Goal: Use online tool/utility: Utilize a website feature to perform a specific function

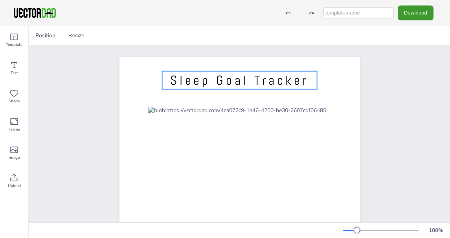
click at [221, 76] on span "Sleep Goal Tracker" at bounding box center [239, 80] width 138 height 16
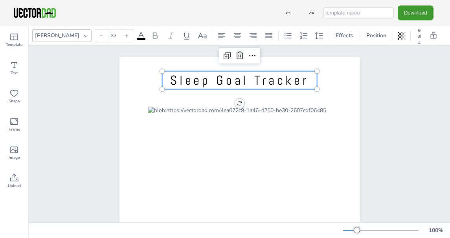
click at [225, 82] on span "Sleep Goal Tracker" at bounding box center [239, 80] width 138 height 16
drag, startPoint x: 246, startPoint y: 79, endPoint x: 216, endPoint y: 79, distance: 30.3
click at [216, 79] on span "Sleep Goal Tracker" at bounding box center [239, 80] width 138 height 16
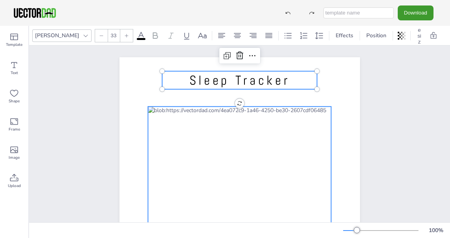
click at [183, 169] on div at bounding box center [239, 226] width 183 height 238
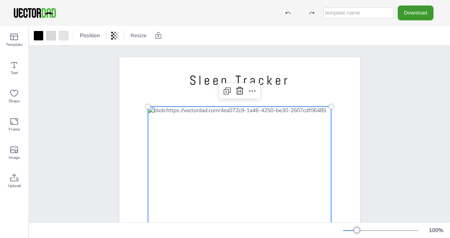
click at [178, 170] on div at bounding box center [239, 226] width 183 height 238
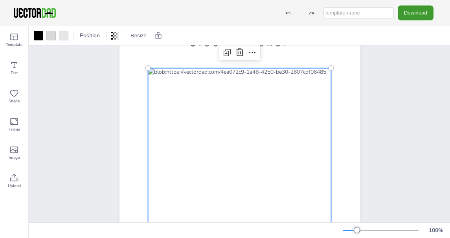
scroll to position [39, 0]
click at [196, 130] on div at bounding box center [239, 187] width 183 height 238
click at [179, 129] on div at bounding box center [239, 187] width 183 height 238
click at [163, 129] on div at bounding box center [239, 187] width 183 height 238
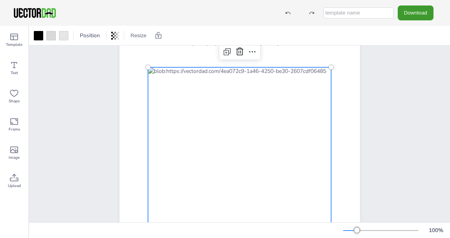
click at [172, 131] on div at bounding box center [239, 187] width 183 height 238
click at [171, 130] on div at bounding box center [239, 187] width 183 height 238
click at [200, 169] on div at bounding box center [239, 187] width 183 height 238
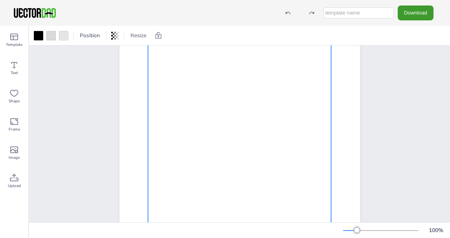
scroll to position [79, 0]
click at [245, 126] on div at bounding box center [239, 147] width 183 height 238
click at [243, 107] on div at bounding box center [239, 147] width 183 height 238
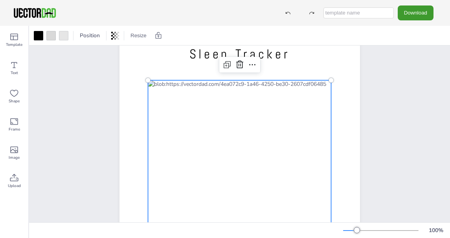
scroll to position [0, 0]
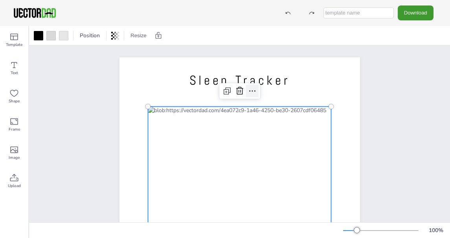
click at [249, 90] on icon at bounding box center [251, 90] width 9 height 9
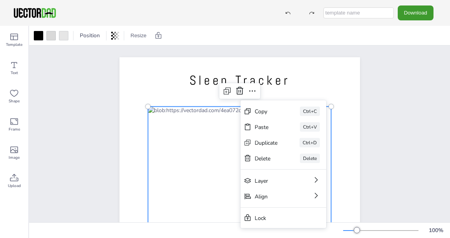
click at [165, 149] on div at bounding box center [239, 226] width 183 height 238
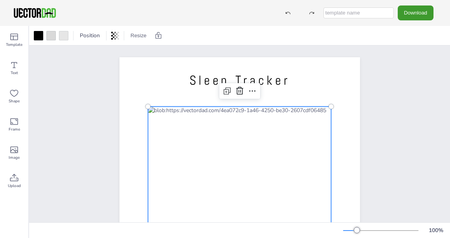
click at [203, 123] on div at bounding box center [239, 226] width 183 height 238
click at [160, 121] on div at bounding box center [239, 226] width 183 height 238
click at [176, 133] on div at bounding box center [239, 226] width 183 height 238
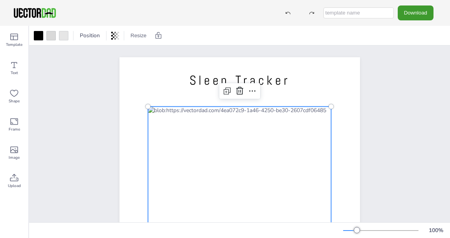
click at [177, 125] on div at bounding box center [239, 226] width 183 height 238
click at [176, 165] on div at bounding box center [239, 226] width 183 height 238
click at [15, 67] on icon at bounding box center [13, 64] width 9 height 9
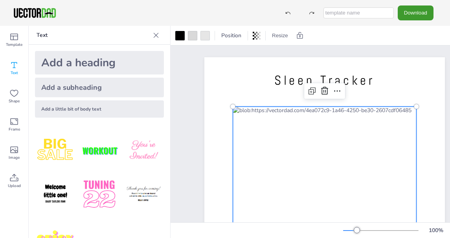
click at [269, 127] on div at bounding box center [324, 226] width 183 height 238
click at [269, 145] on div at bounding box center [324, 226] width 183 height 238
click at [265, 166] on div at bounding box center [324, 226] width 183 height 238
click at [265, 169] on div at bounding box center [324, 226] width 183 height 238
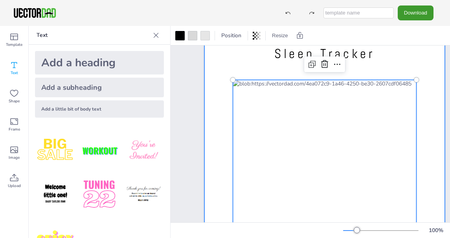
scroll to position [39, 0]
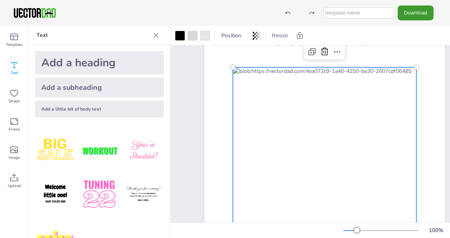
click at [257, 100] on div at bounding box center [324, 187] width 183 height 238
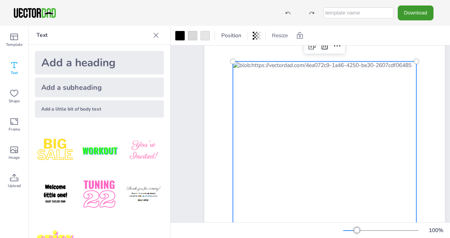
scroll to position [6, 0]
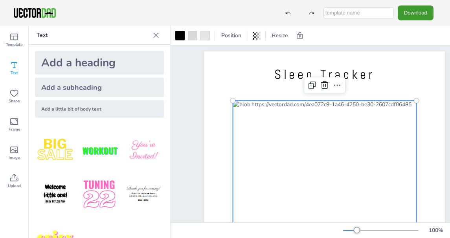
click at [278, 133] on div at bounding box center [324, 220] width 183 height 238
click at [273, 137] on div at bounding box center [324, 220] width 183 height 238
click at [264, 139] on div at bounding box center [324, 220] width 183 height 238
click at [17, 38] on icon at bounding box center [13, 36] width 9 height 9
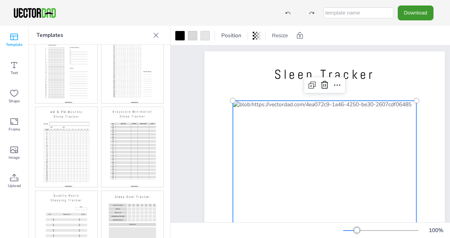
scroll to position [217, 0]
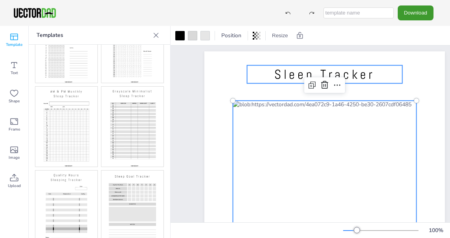
click at [250, 76] on div "[DOMAIN_NAME] Sleep Tracker" at bounding box center [324, 206] width 240 height 311
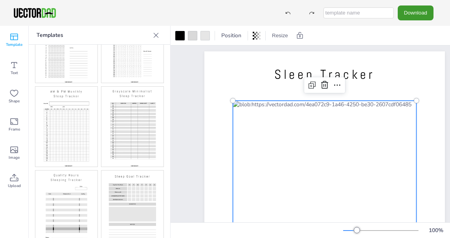
click at [260, 132] on div at bounding box center [324, 220] width 183 height 238
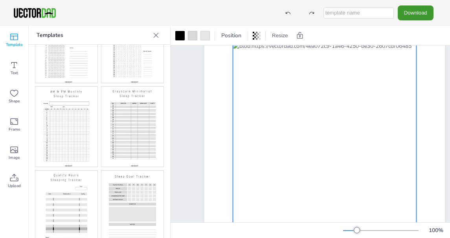
scroll to position [84, 0]
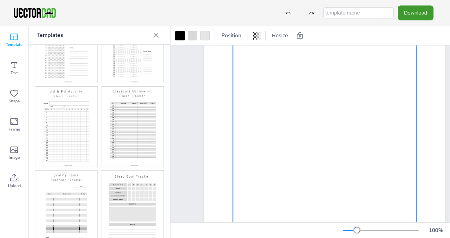
click at [317, 101] on div at bounding box center [324, 141] width 183 height 238
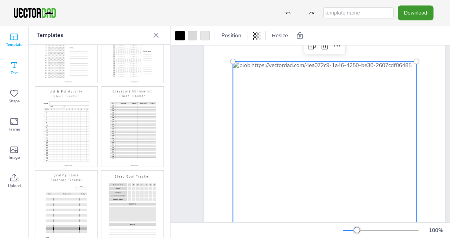
click at [15, 67] on icon at bounding box center [13, 64] width 9 height 9
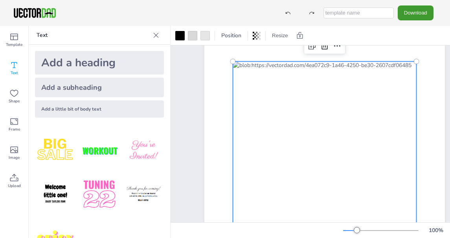
click at [82, 86] on div "Add a subheading" at bounding box center [99, 88] width 129 height 20
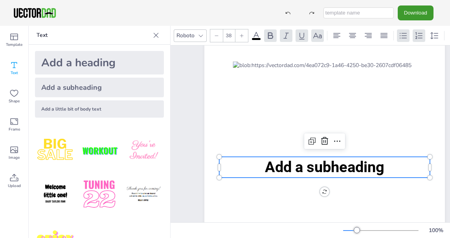
click at [323, 139] on icon at bounding box center [324, 141] width 9 height 9
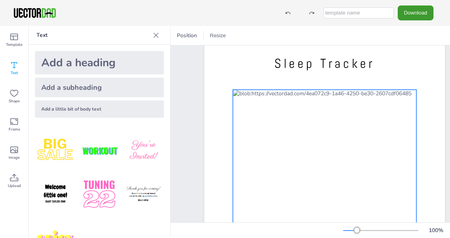
scroll to position [6, 0]
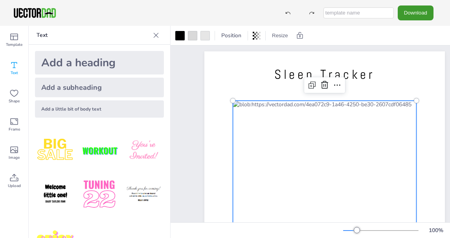
click at [270, 140] on div at bounding box center [324, 220] width 183 height 238
click at [258, 34] on icon at bounding box center [258, 35] width 2 height 5
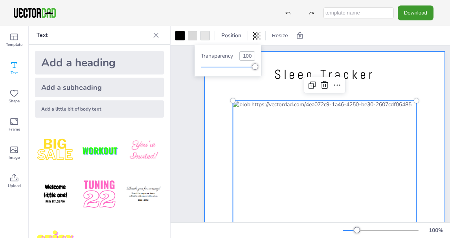
click at [419, 71] on div at bounding box center [324, 206] width 240 height 311
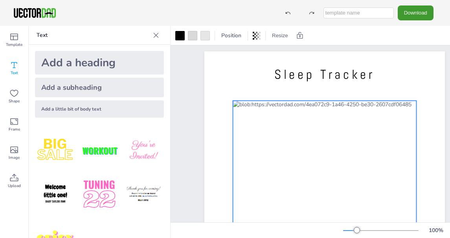
click at [358, 125] on div at bounding box center [324, 220] width 183 height 238
click at [279, 106] on div at bounding box center [324, 220] width 183 height 238
click at [262, 101] on div at bounding box center [324, 220] width 183 height 238
click at [264, 106] on div at bounding box center [324, 220] width 183 height 238
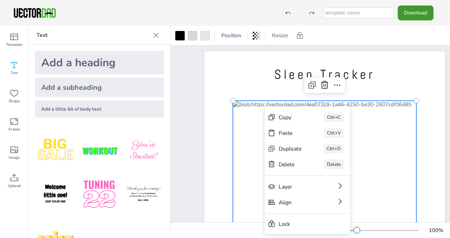
click at [251, 106] on div at bounding box center [324, 220] width 183 height 238
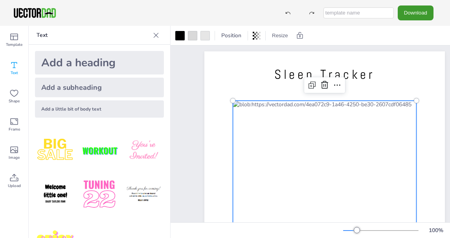
click at [256, 128] on div at bounding box center [324, 220] width 183 height 238
click at [259, 138] on div at bounding box center [324, 220] width 183 height 238
click at [258, 151] on div at bounding box center [324, 220] width 183 height 238
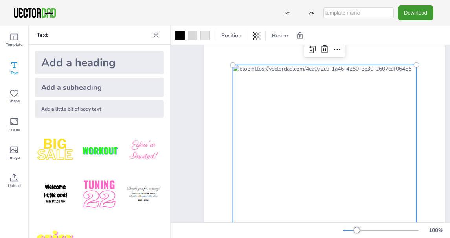
scroll to position [84, 0]
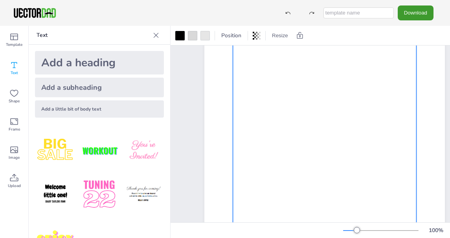
click at [335, 101] on div at bounding box center [324, 141] width 183 height 238
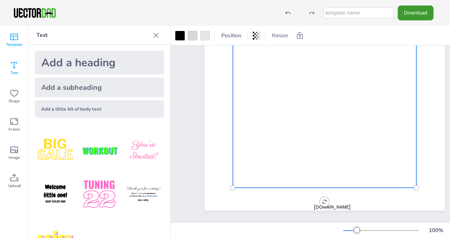
click at [15, 40] on icon at bounding box center [14, 37] width 8 height 7
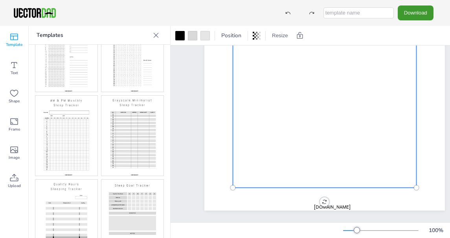
scroll to position [217, 0]
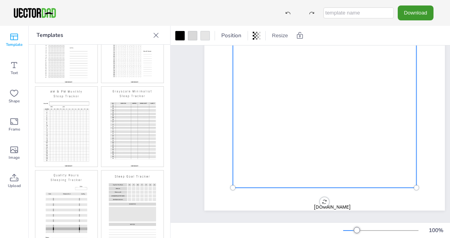
click at [65, 171] on img at bounding box center [66, 211] width 62 height 80
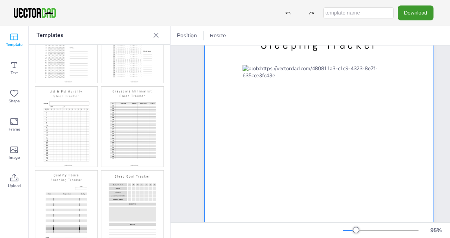
scroll to position [31, 0]
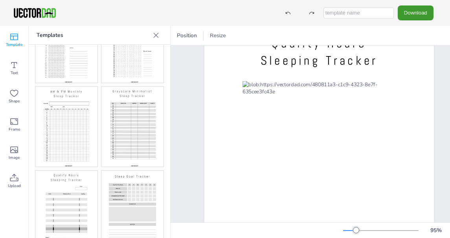
click at [79, 113] on img at bounding box center [66, 127] width 62 height 80
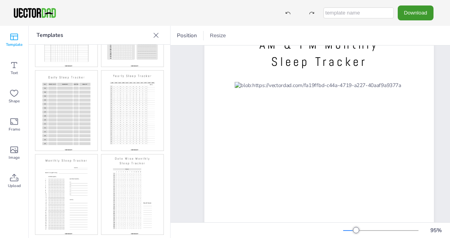
scroll to position [20, 0]
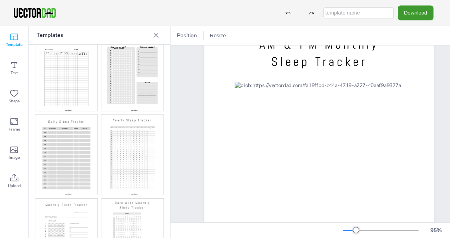
click at [47, 134] on img at bounding box center [66, 155] width 62 height 80
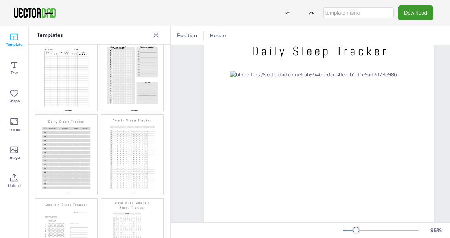
click at [119, 74] on img at bounding box center [132, 71] width 62 height 80
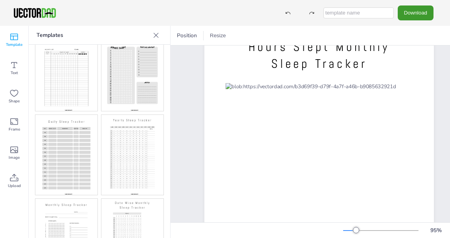
scroll to position [0, 0]
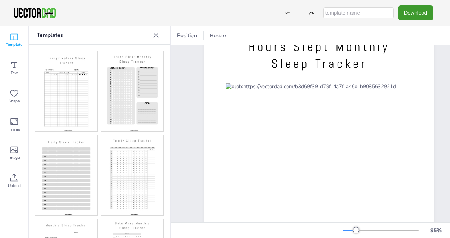
click at [68, 75] on img at bounding box center [66, 91] width 62 height 80
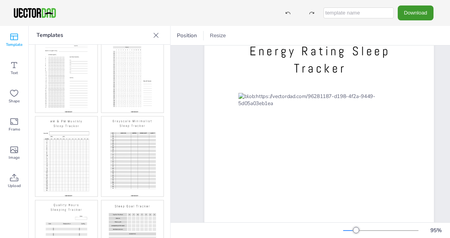
scroll to position [217, 0]
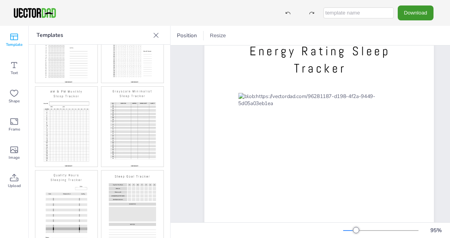
click at [128, 189] on img at bounding box center [132, 211] width 62 height 80
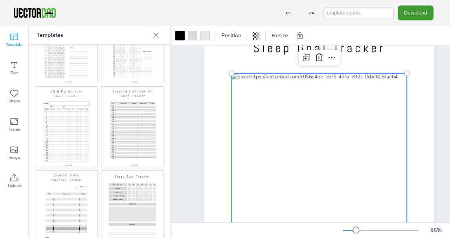
click at [313, 96] on div at bounding box center [318, 186] width 175 height 227
click at [319, 58] on icon at bounding box center [318, 57] width 9 height 9
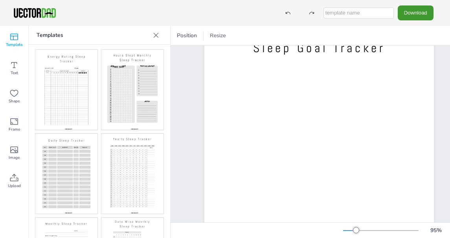
scroll to position [0, 0]
click at [11, 126] on icon at bounding box center [13, 121] width 9 height 9
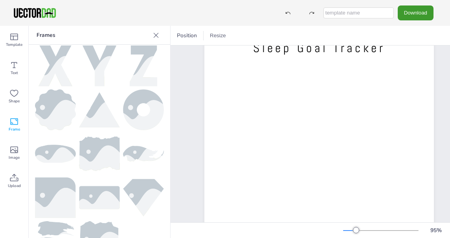
scroll to position [404, 0]
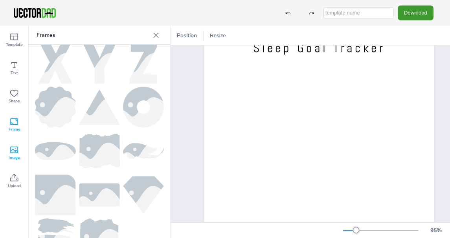
click at [15, 150] on icon at bounding box center [13, 149] width 9 height 9
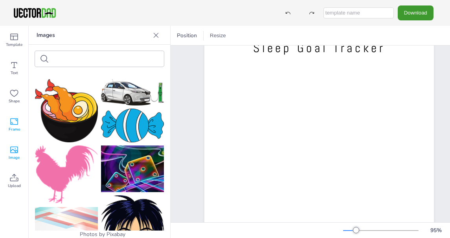
click at [11, 121] on icon at bounding box center [13, 121] width 9 height 9
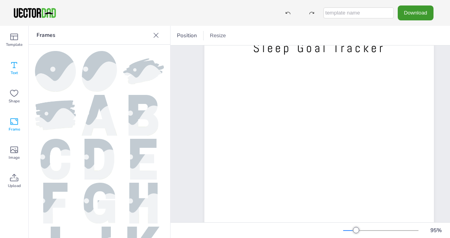
click at [16, 68] on icon at bounding box center [13, 64] width 9 height 9
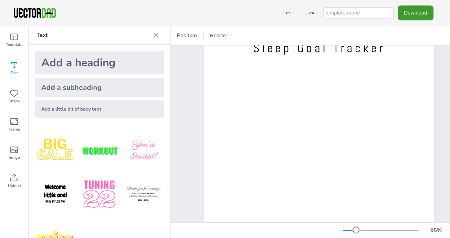
click at [83, 60] on div "Add a heading" at bounding box center [99, 63] width 129 height 24
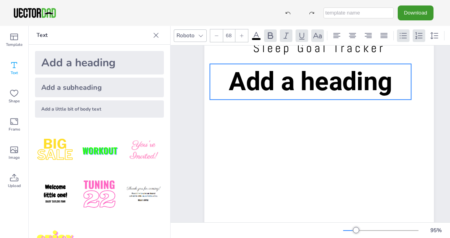
drag, startPoint x: 291, startPoint y: 174, endPoint x: 282, endPoint y: 81, distance: 93.1
click at [282, 81] on span "Add a heading" at bounding box center [310, 82] width 163 height 30
click at [93, 86] on div "Add a subheading" at bounding box center [99, 88] width 129 height 20
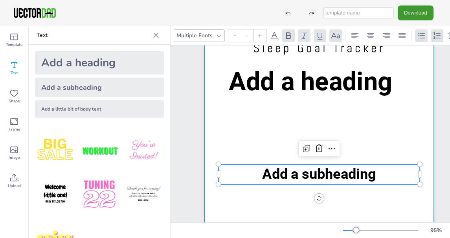
type input "68"
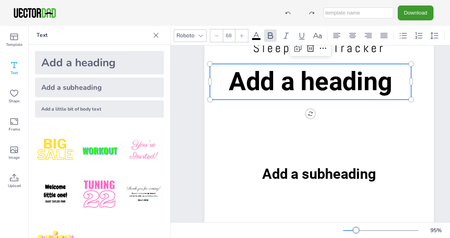
click at [315, 81] on span "Add a heading" at bounding box center [310, 82] width 163 height 30
click at [310, 48] on icon at bounding box center [310, 48] width 9 height 9
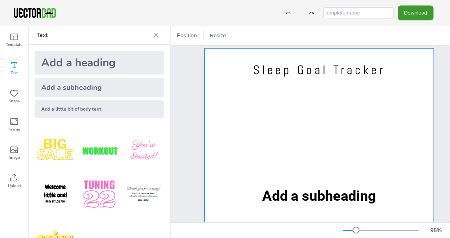
scroll to position [0, 0]
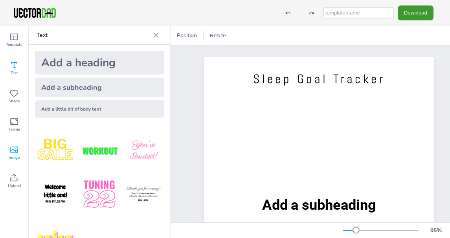
click at [16, 153] on icon at bounding box center [14, 150] width 8 height 7
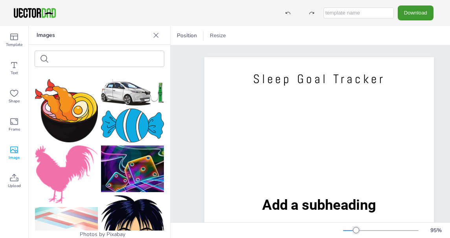
click at [71, 52] on div at bounding box center [99, 59] width 129 height 16
click at [66, 60] on input "text" at bounding box center [85, 59] width 66 height 6
type input "notes"
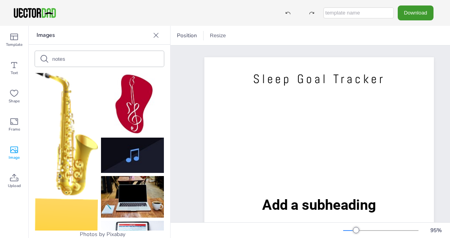
scroll to position [1159, 0]
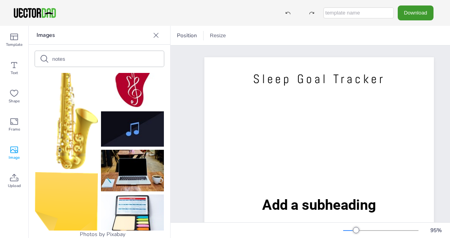
click at [153, 35] on icon at bounding box center [156, 35] width 8 height 8
click at [170, 35] on div "Position Resize" at bounding box center [309, 35] width 279 height 19
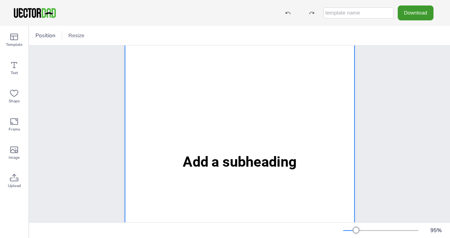
scroll to position [0, 0]
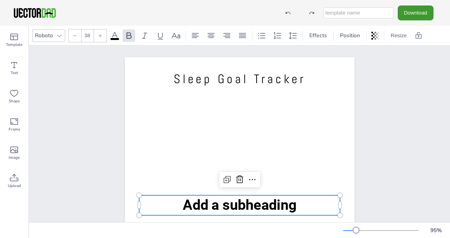
click at [209, 200] on span "Add a subheading" at bounding box center [239, 205] width 114 height 16
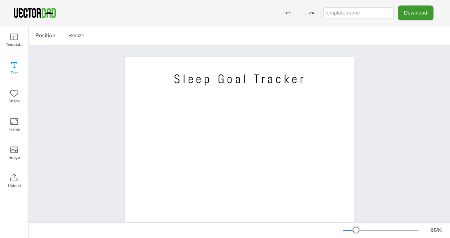
click at [8, 67] on div "Text" at bounding box center [14, 68] width 28 height 28
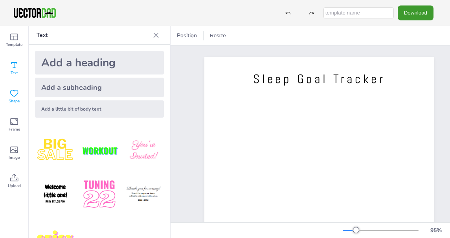
click at [14, 96] on icon at bounding box center [14, 93] width 8 height 7
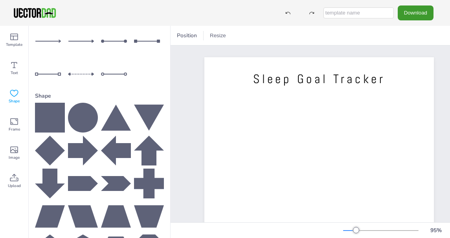
scroll to position [124, 0]
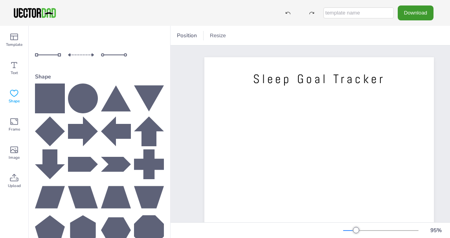
click at [41, 96] on icon at bounding box center [50, 99] width 30 height 30
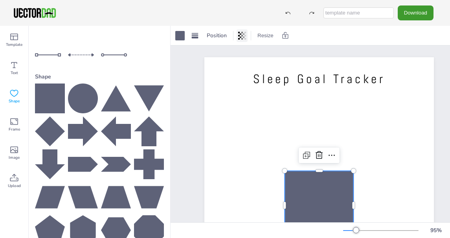
click at [242, 33] on icon at bounding box center [242, 36] width 2 height 8
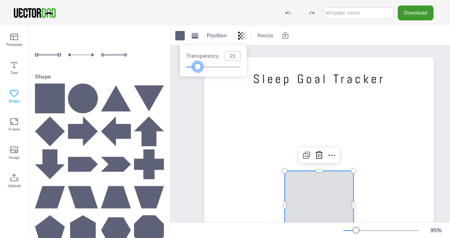
type input "22"
drag, startPoint x: 239, startPoint y: 66, endPoint x: 198, endPoint y: 67, distance: 40.5
click at [198, 67] on div at bounding box center [198, 67] width 6 height 6
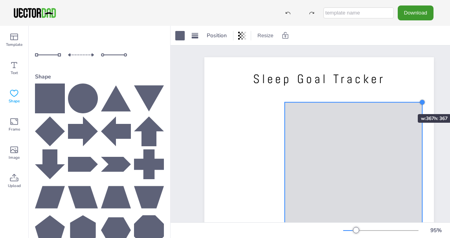
drag, startPoint x: 361, startPoint y: 161, endPoint x: 394, endPoint y: 100, distance: 68.9
click at [394, 100] on div "[DOMAIN_NAME] Sleep Goal Tracker" at bounding box center [318, 205] width 229 height 297
click at [394, 100] on div at bounding box center [352, 102] width 137 height 6
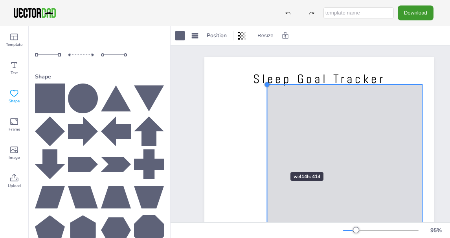
drag, startPoint x: 284, startPoint y: 103, endPoint x: 267, endPoint y: 158, distance: 58.5
click at [267, 158] on div "[DOMAIN_NAME] Sleep Goal Tracker" at bounding box center [318, 205] width 229 height 297
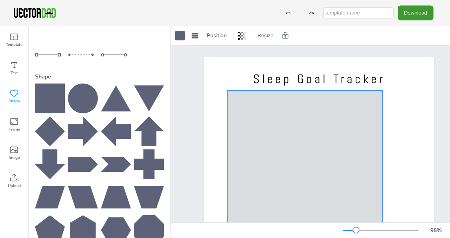
drag, startPoint x: 311, startPoint y: 150, endPoint x: 286, endPoint y: 152, distance: 26.0
click at [286, 152] on div at bounding box center [304, 168] width 155 height 155
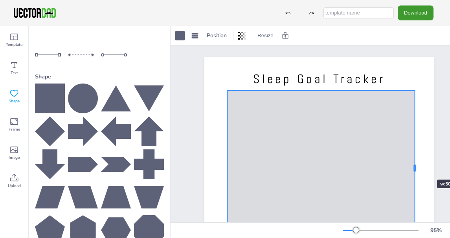
drag, startPoint x: 381, startPoint y: 168, endPoint x: 413, endPoint y: 166, distance: 32.3
click at [414, 166] on div at bounding box center [415, 168] width 2 height 7
click at [411, 165] on div "[DOMAIN_NAME] Sleep Goal Tracker" at bounding box center [318, 205] width 229 height 297
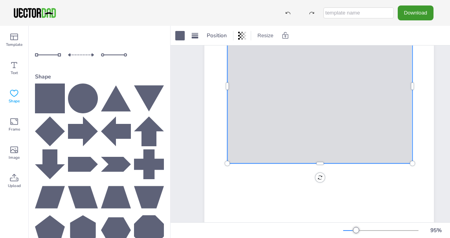
scroll to position [149, 0]
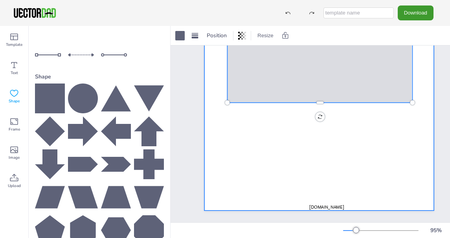
click at [278, 154] on div at bounding box center [318, 62] width 229 height 297
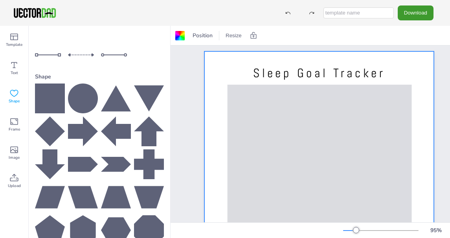
scroll to position [0, 0]
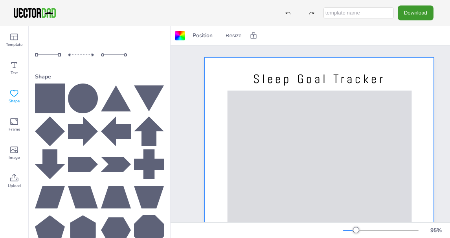
click at [45, 44] on div at bounding box center [50, 55] width 30 height 30
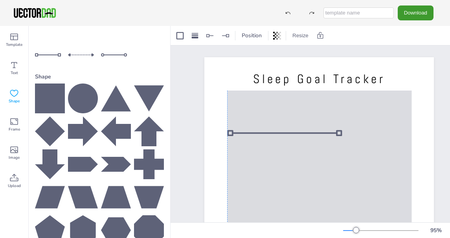
drag, startPoint x: 311, startPoint y: 204, endPoint x: 276, endPoint y: 132, distance: 80.5
click at [276, 132] on div at bounding box center [284, 133] width 115 height 12
click at [341, 132] on div at bounding box center [342, 133] width 6 height 6
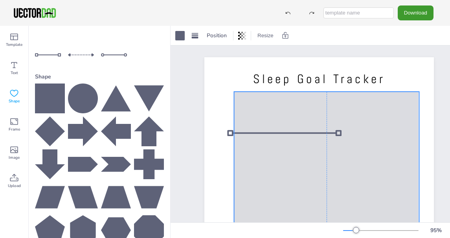
drag, startPoint x: 357, startPoint y: 130, endPoint x: 344, endPoint y: 135, distance: 13.4
click at [356, 134] on div at bounding box center [326, 169] width 185 height 155
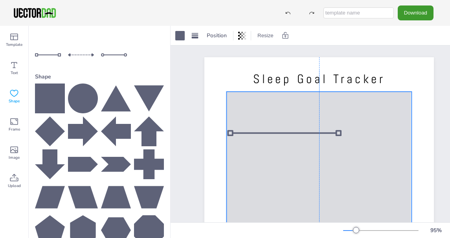
click at [342, 134] on div at bounding box center [318, 169] width 185 height 155
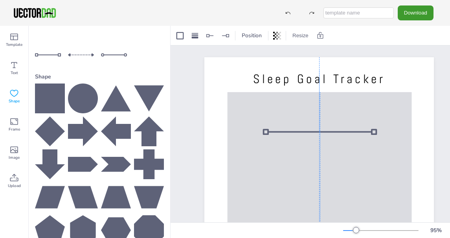
drag, startPoint x: 338, startPoint y: 134, endPoint x: 373, endPoint y: 132, distance: 34.6
click at [373, 132] on div at bounding box center [320, 132] width 114 height 12
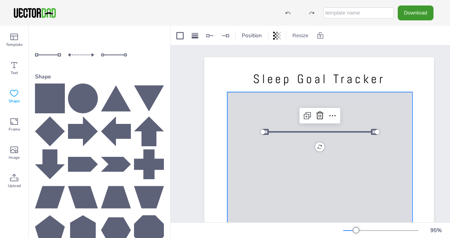
click at [273, 152] on div at bounding box center [319, 169] width 185 height 155
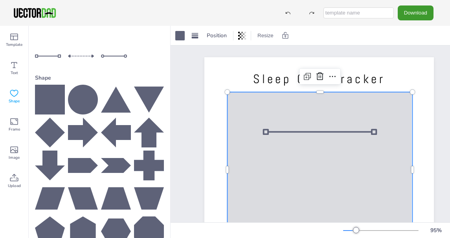
scroll to position [124, 0]
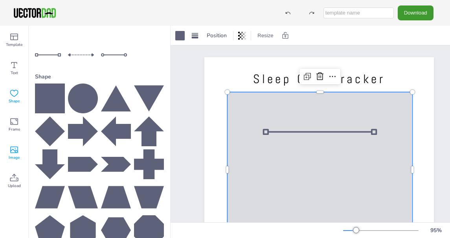
click at [17, 153] on icon at bounding box center [14, 150] width 8 height 7
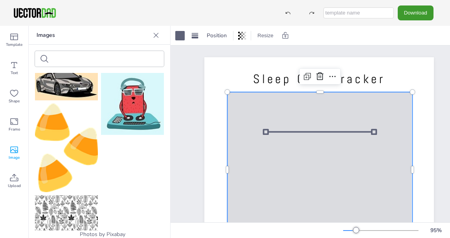
scroll to position [1091, 0]
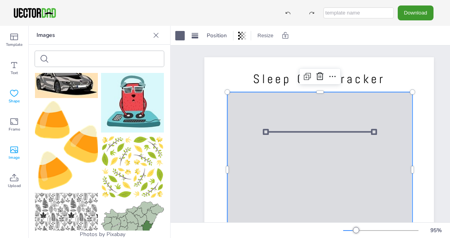
click at [13, 89] on icon at bounding box center [13, 93] width 9 height 9
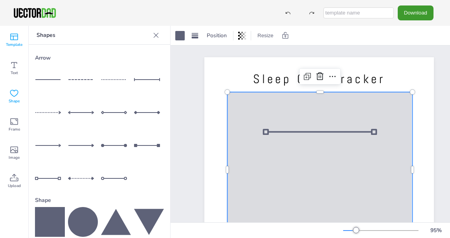
click at [13, 41] on icon at bounding box center [13, 36] width 9 height 9
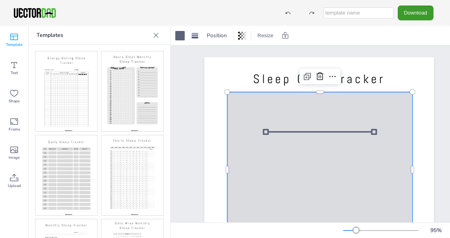
click at [117, 112] on img at bounding box center [132, 91] width 62 height 80
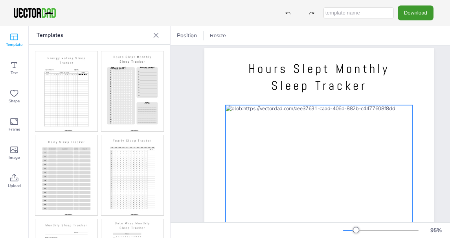
scroll to position [0, 0]
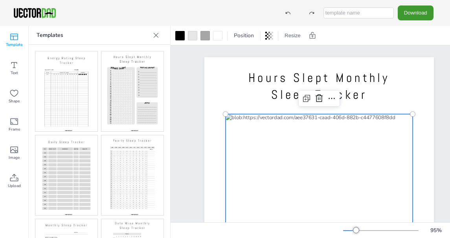
click at [265, 118] on div at bounding box center [318, 221] width 187 height 214
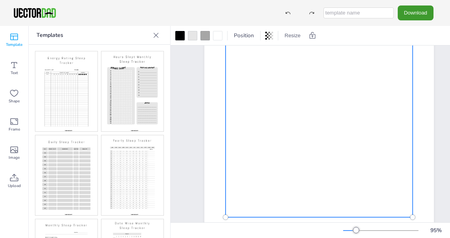
scroll to position [118, 0]
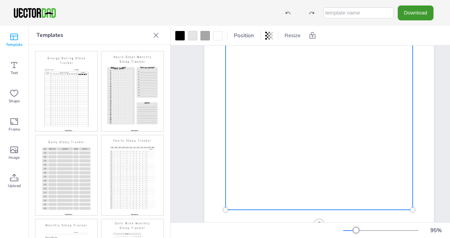
click at [14, 41] on icon at bounding box center [13, 36] width 9 height 9
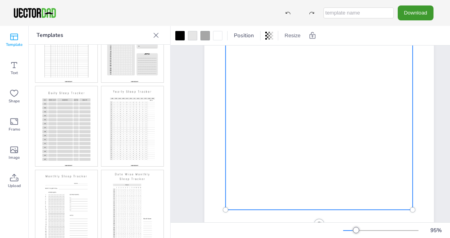
scroll to position [0, 0]
